Goal: Navigation & Orientation: Find specific page/section

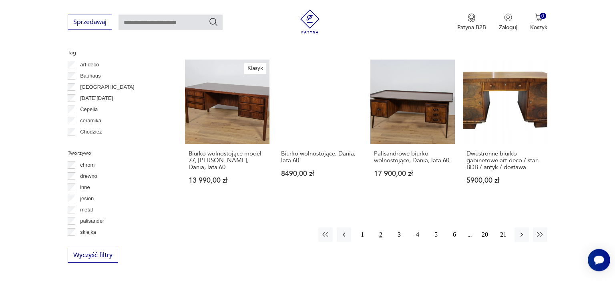
scroll to position [762, 0]
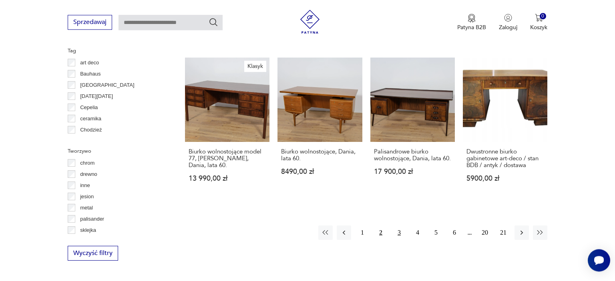
click at [401, 232] on button "3" at bounding box center [399, 233] width 14 height 14
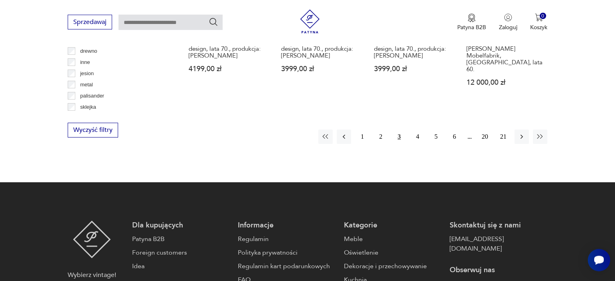
scroll to position [889, 0]
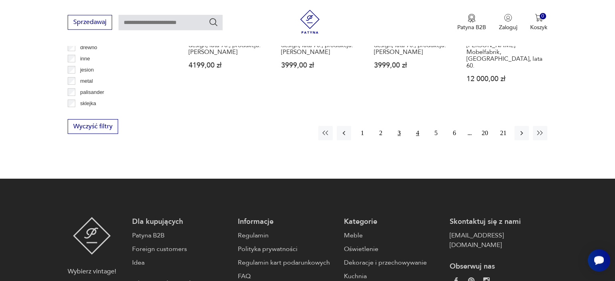
click at [419, 126] on button "4" at bounding box center [417, 133] width 14 height 14
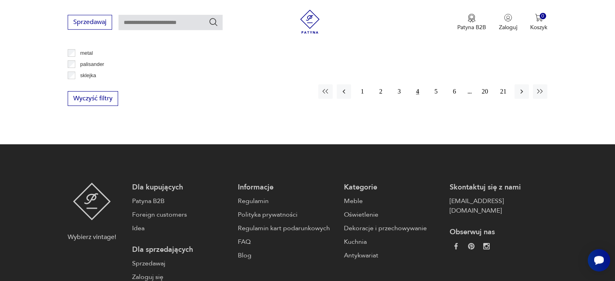
scroll to position [931, 0]
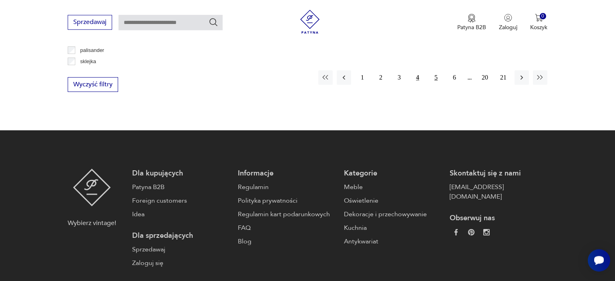
click at [436, 75] on button "5" at bounding box center [436, 77] width 14 height 14
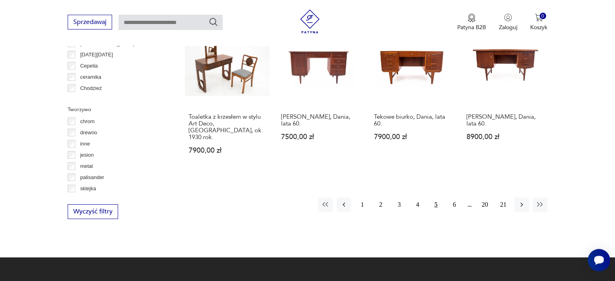
scroll to position [804, 0]
click at [454, 197] on button "6" at bounding box center [454, 204] width 14 height 14
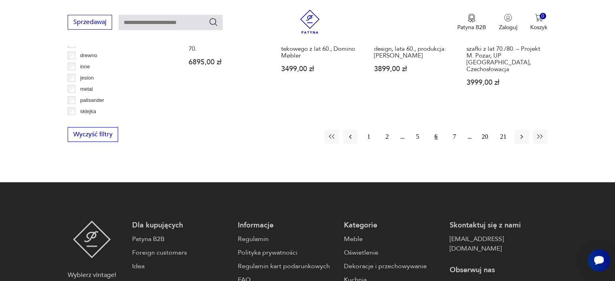
scroll to position [889, 0]
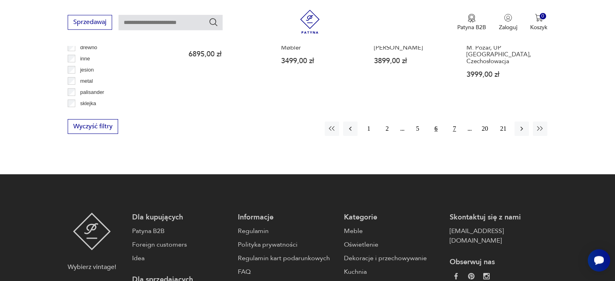
click at [456, 122] on button "7" at bounding box center [454, 129] width 14 height 14
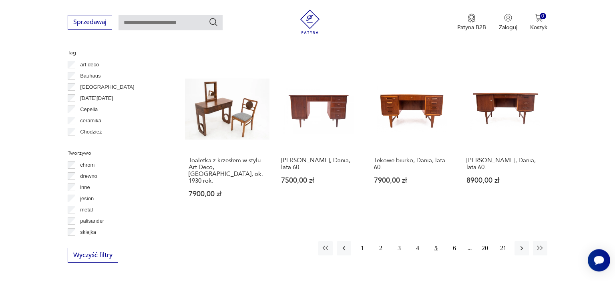
scroll to position [761, 0]
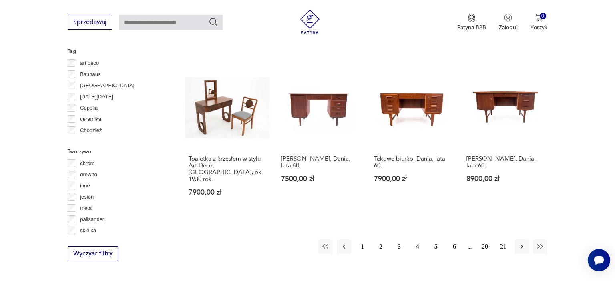
click at [482, 240] on button "20" at bounding box center [485, 247] width 14 height 14
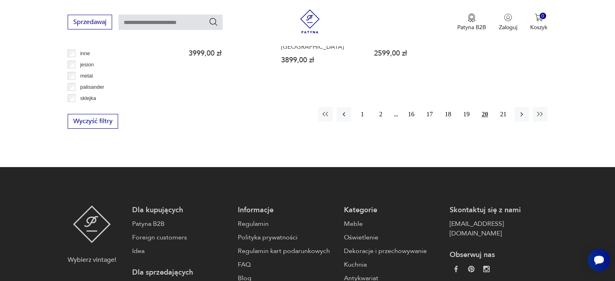
scroll to position [931, 0]
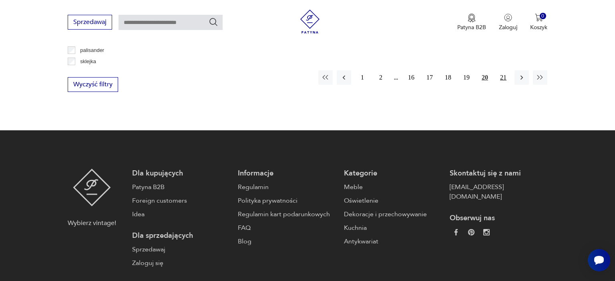
click at [506, 70] on button "21" at bounding box center [503, 77] width 14 height 14
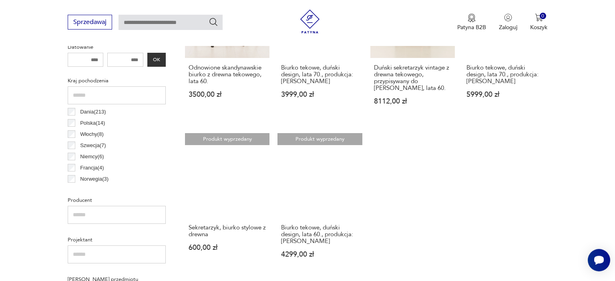
scroll to position [424, 0]
